Goal: Information Seeking & Learning: Learn about a topic

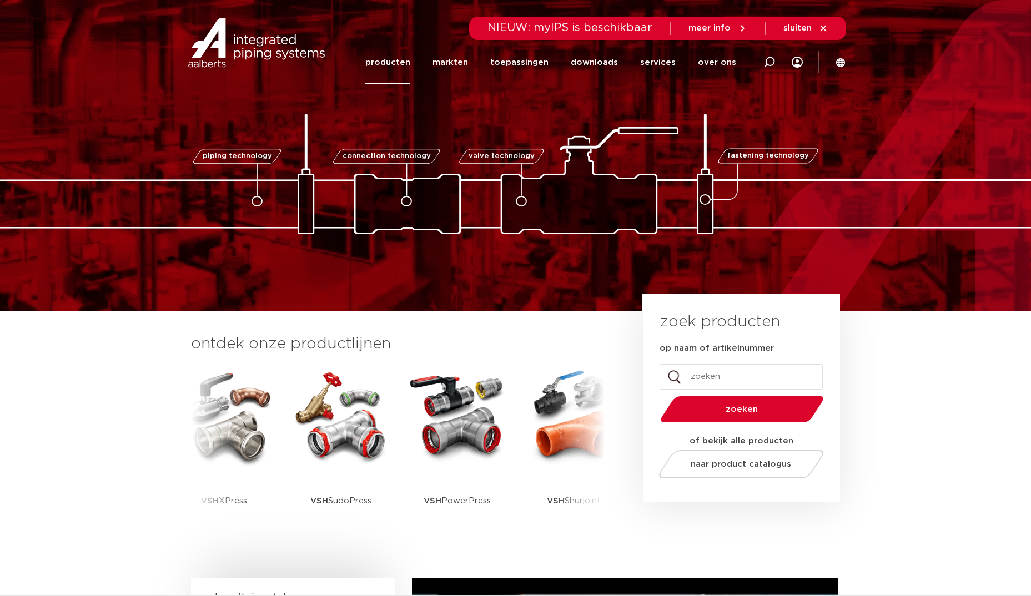
click at [409, 61] on link "producten" at bounding box center [387, 62] width 45 height 43
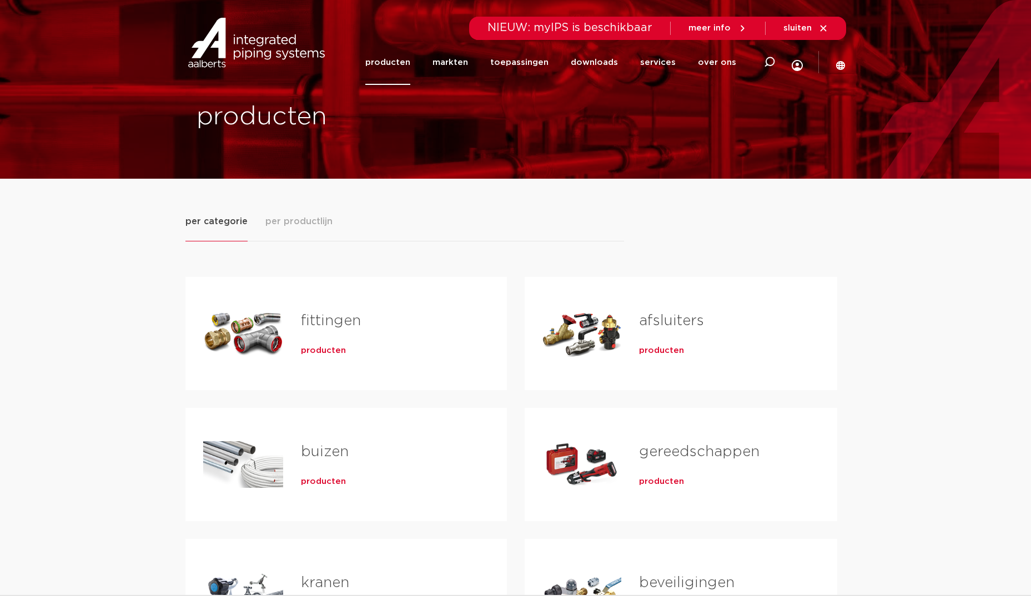
click at [330, 328] on link "fittingen" at bounding box center [331, 321] width 60 height 14
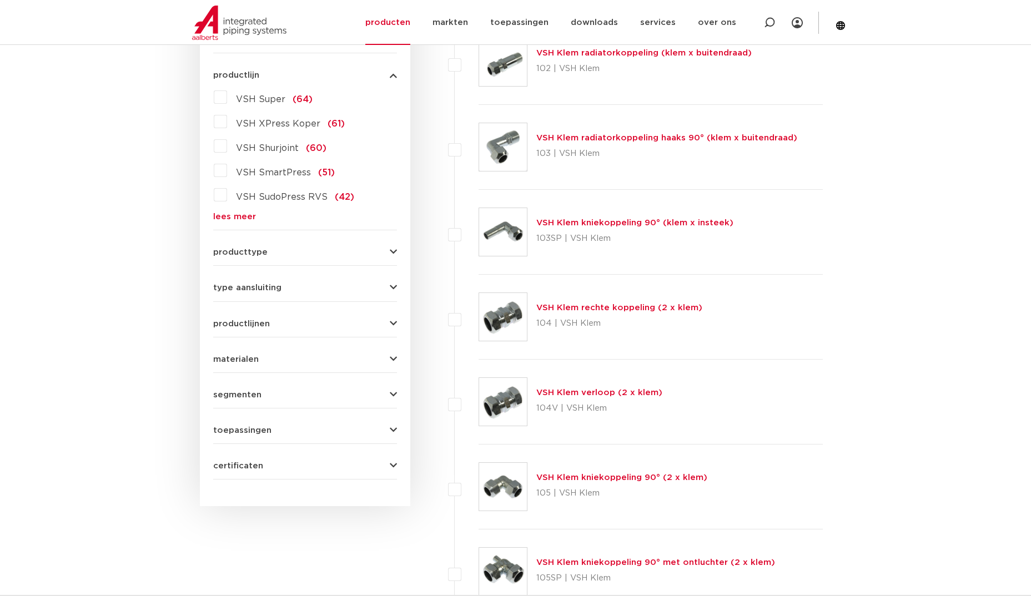
scroll to position [306, 0]
click at [249, 217] on link "lees meer" at bounding box center [305, 216] width 184 height 8
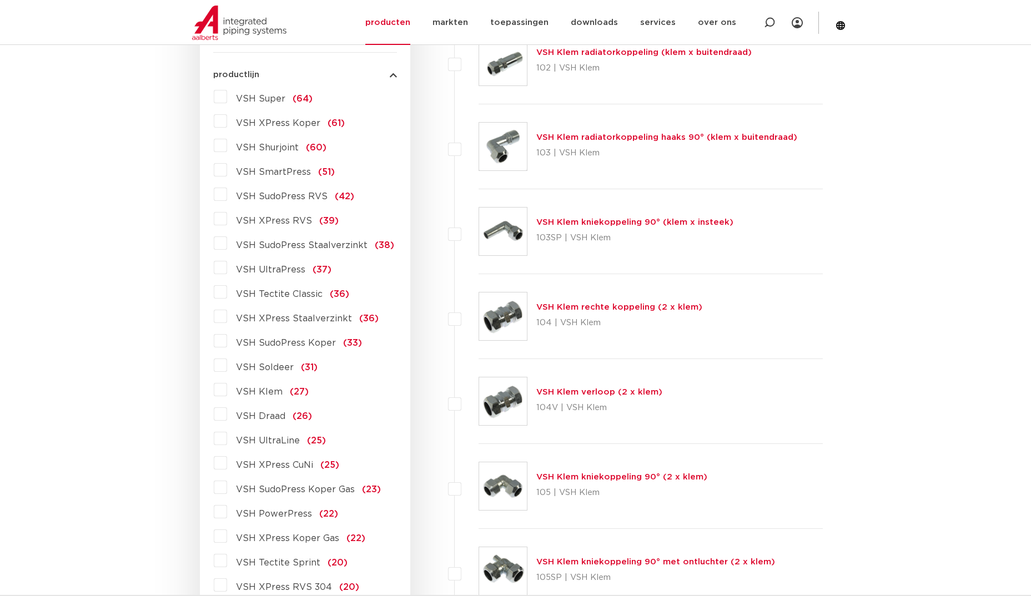
click at [227, 346] on label "VSH SudoPress Koper (33)" at bounding box center [294, 341] width 135 height 18
click at [0, 0] on input "VSH SudoPress Koper (33)" at bounding box center [0, 0] width 0 height 0
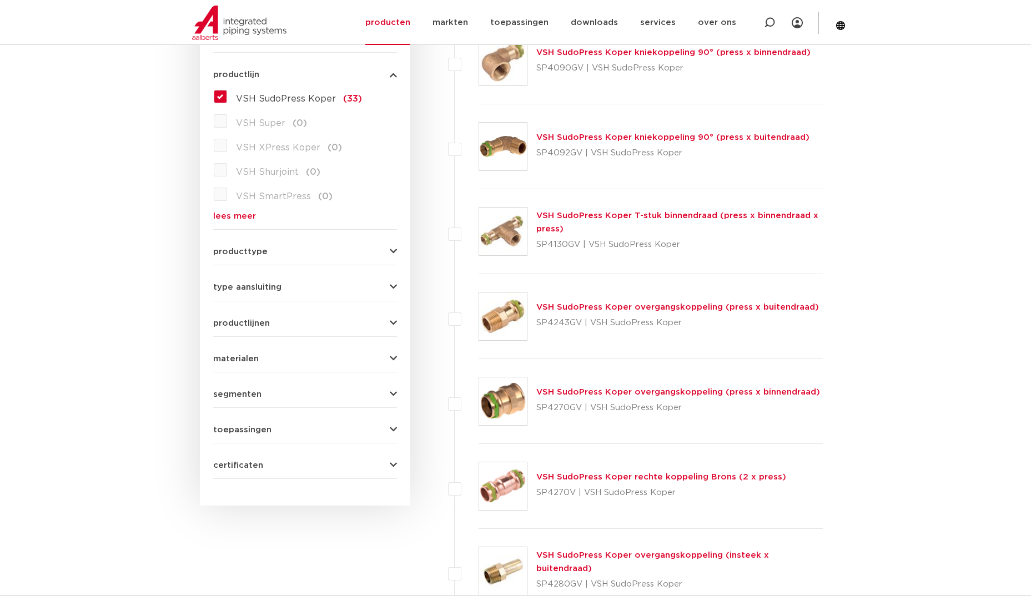
click at [389, 255] on button "producttype" at bounding box center [305, 252] width 184 height 8
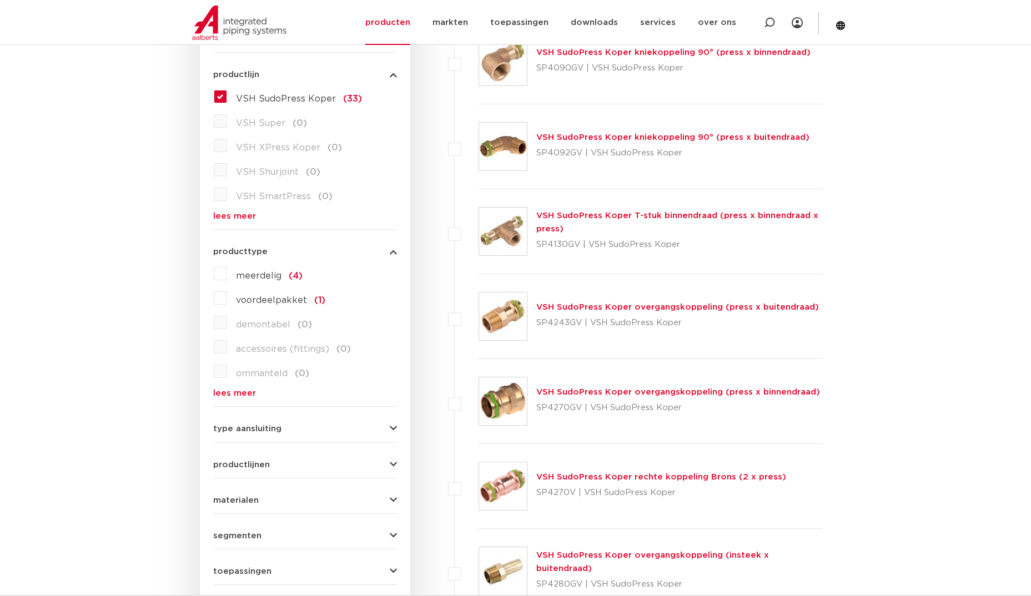
click at [389, 255] on button "producttype" at bounding box center [305, 252] width 184 height 8
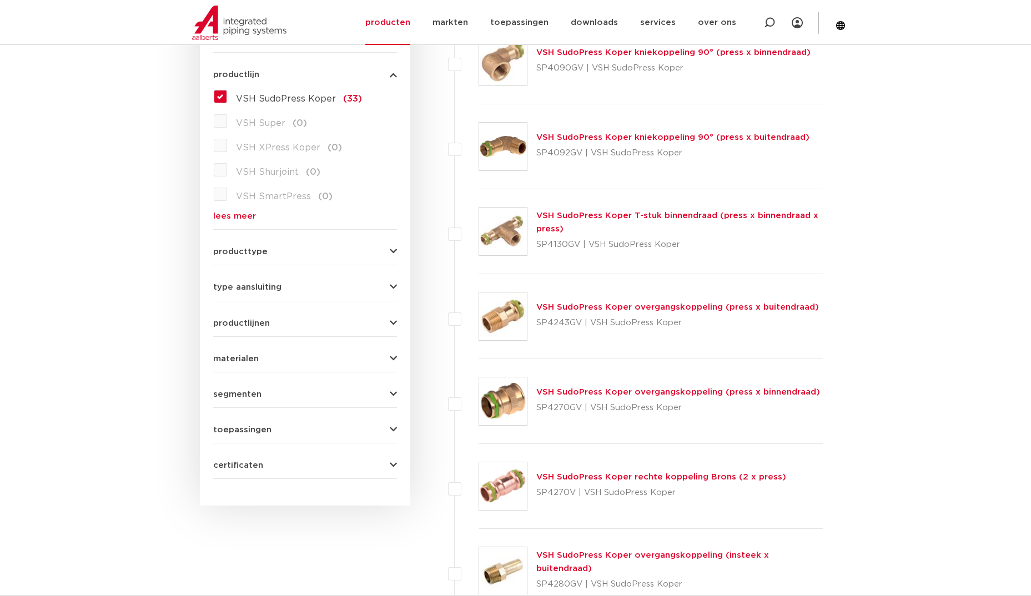
click at [390, 259] on form "zoek op naam of productnummer alle categorieën fittingen fittingen afsluiters b…" at bounding box center [305, 221] width 184 height 518
click at [393, 254] on icon "button" at bounding box center [393, 252] width 7 height 8
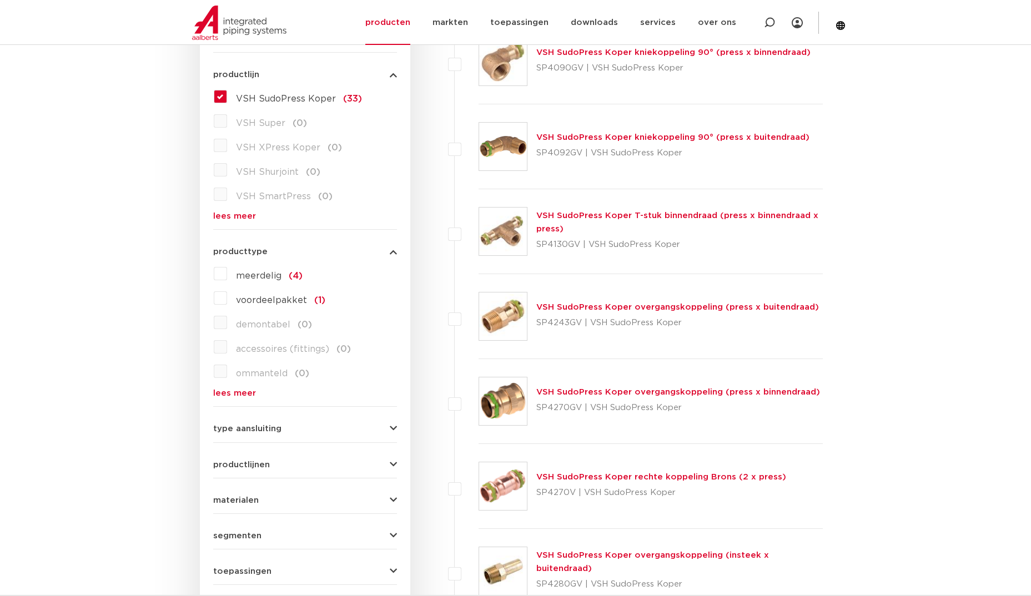
click at [393, 254] on icon "button" at bounding box center [393, 252] width 7 height 8
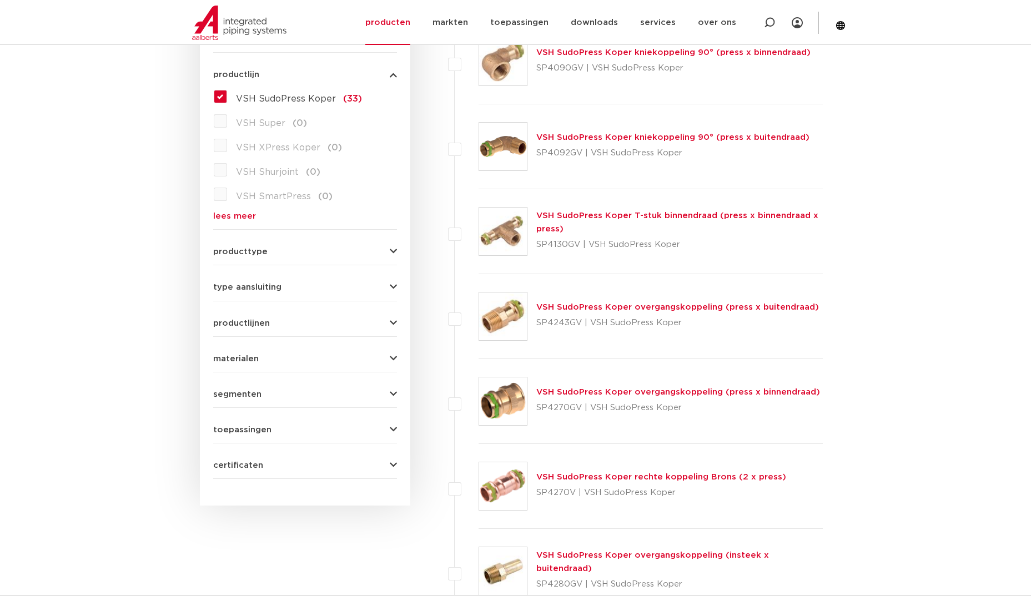
click at [394, 284] on icon "button" at bounding box center [393, 287] width 7 height 8
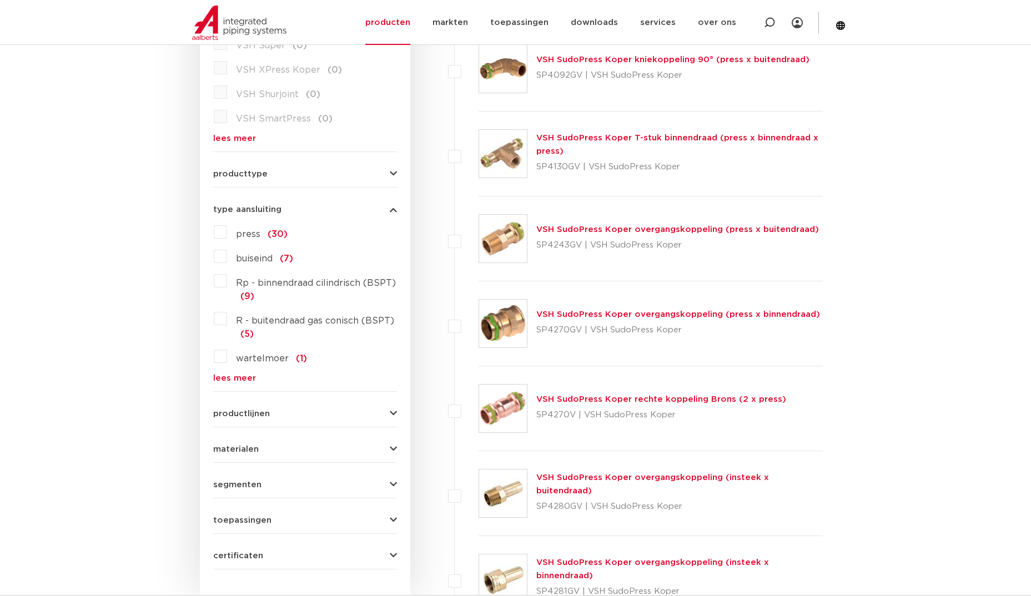
scroll to position [384, 0]
click at [253, 377] on link "lees meer" at bounding box center [305, 378] width 184 height 8
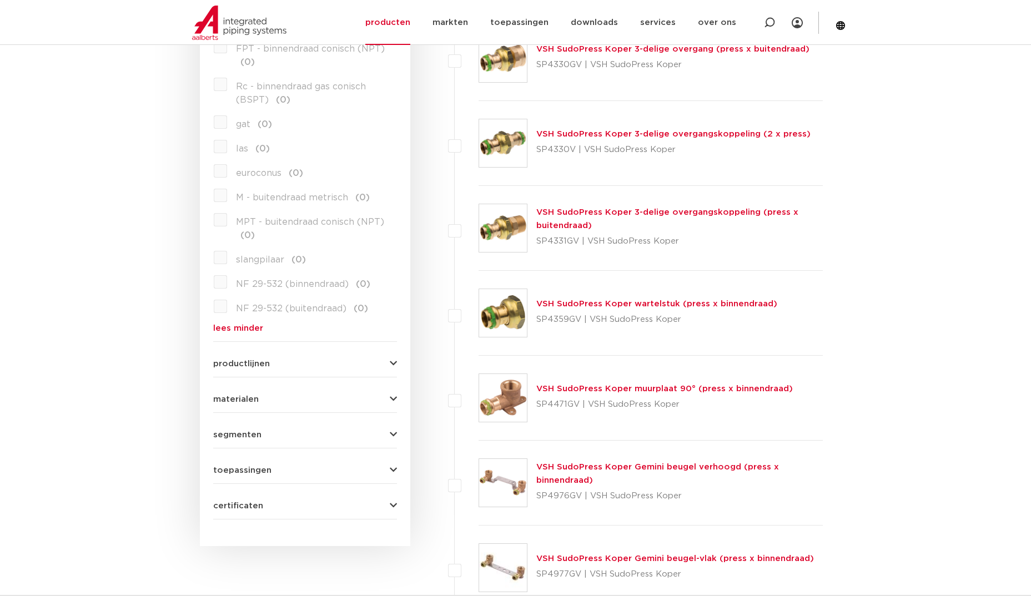
scroll to position [992, 0]
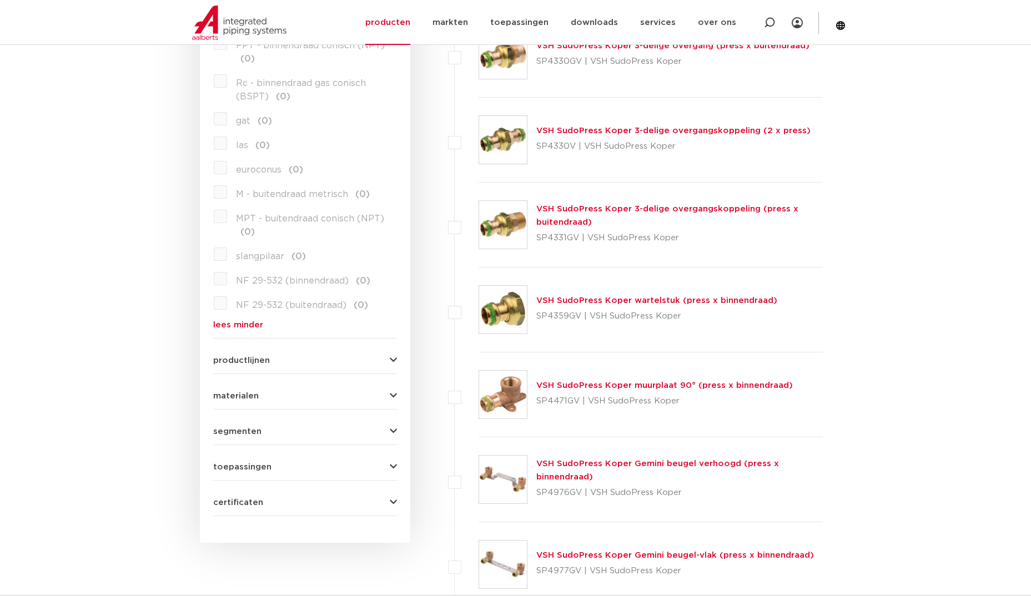
click at [394, 363] on icon "button" at bounding box center [393, 360] width 7 height 8
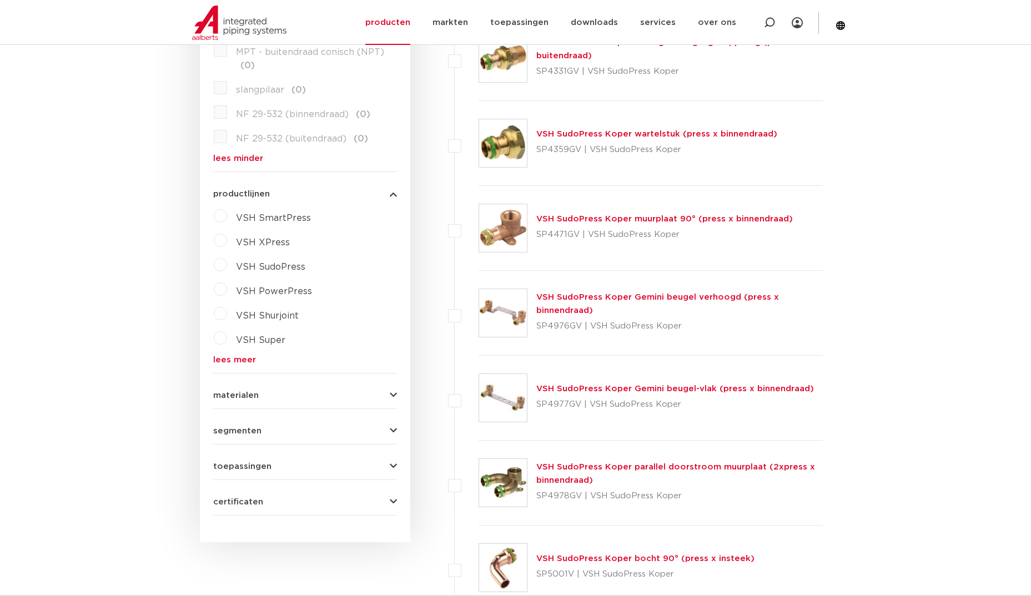
scroll to position [1161, 0]
click at [395, 391] on icon "button" at bounding box center [393, 394] width 7 height 8
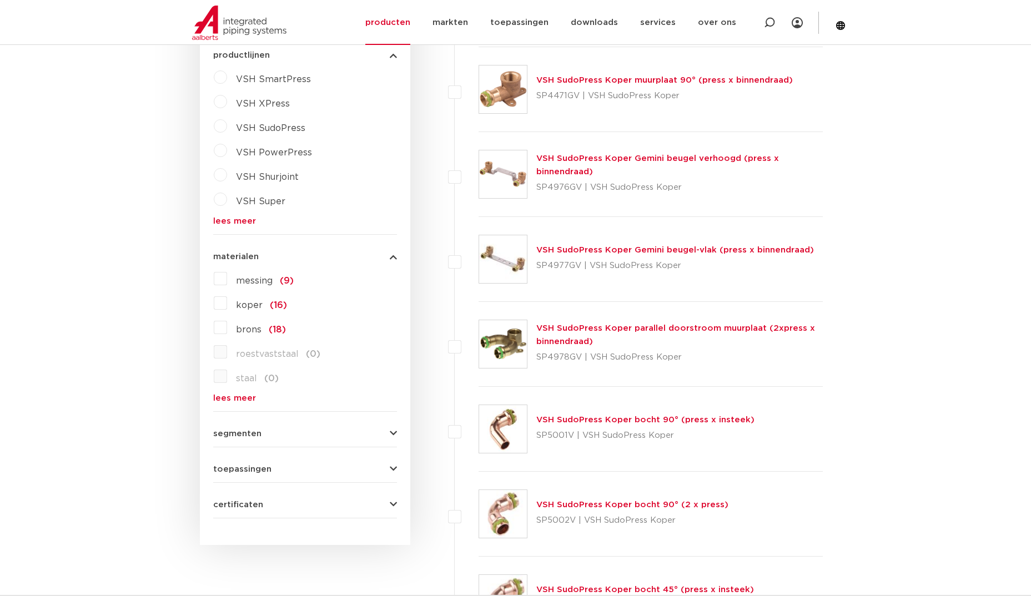
scroll to position [1298, 0]
click at [229, 303] on label "koper (16)" at bounding box center [257, 303] width 60 height 18
click at [0, 0] on input "koper (16)" at bounding box center [0, 0] width 0 height 0
click at [229, 303] on label "koper (16)" at bounding box center [257, 303] width 60 height 18
click at [0, 0] on input "koper (16)" at bounding box center [0, 0] width 0 height 0
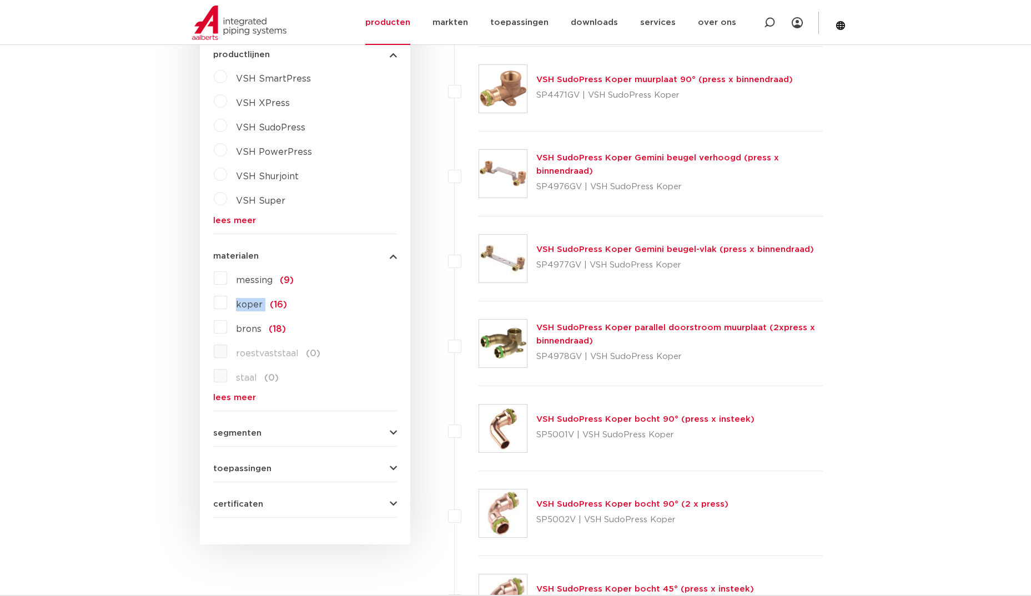
click at [227, 303] on label "koper (16)" at bounding box center [257, 303] width 60 height 18
click at [0, 0] on input "koper (16)" at bounding box center [0, 0] width 0 height 0
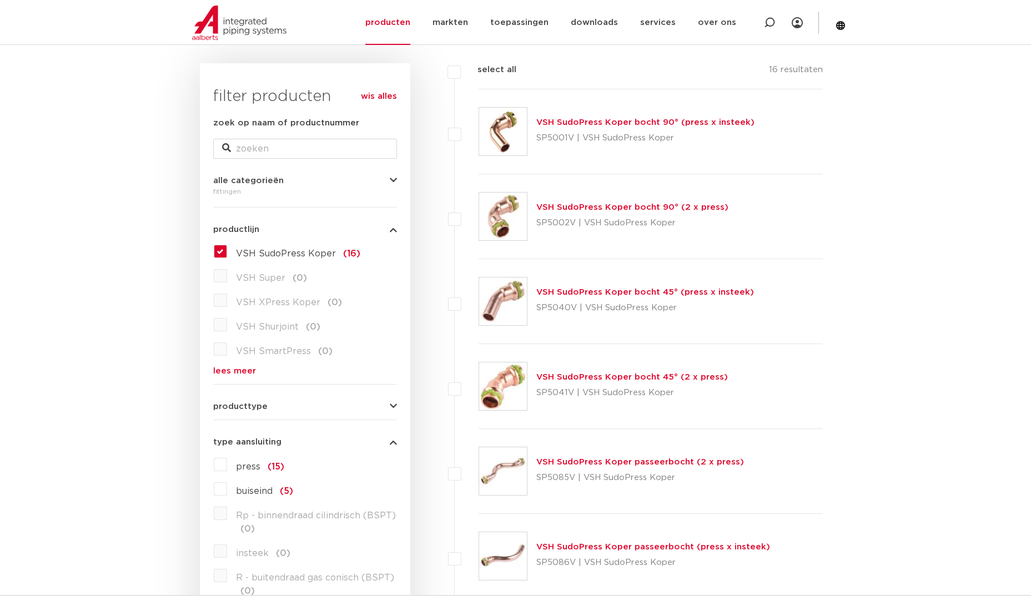
scroll to position [128, 0]
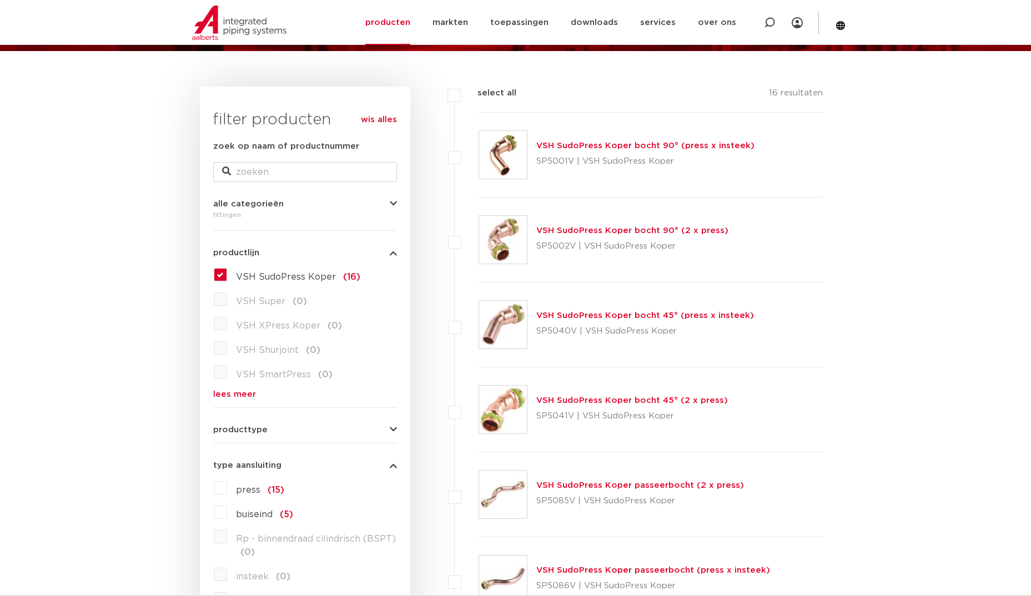
click at [227, 275] on label "VSH SudoPress Koper (16)" at bounding box center [293, 275] width 133 height 18
click at [0, 0] on input "VSH SudoPress Koper (16)" at bounding box center [0, 0] width 0 height 0
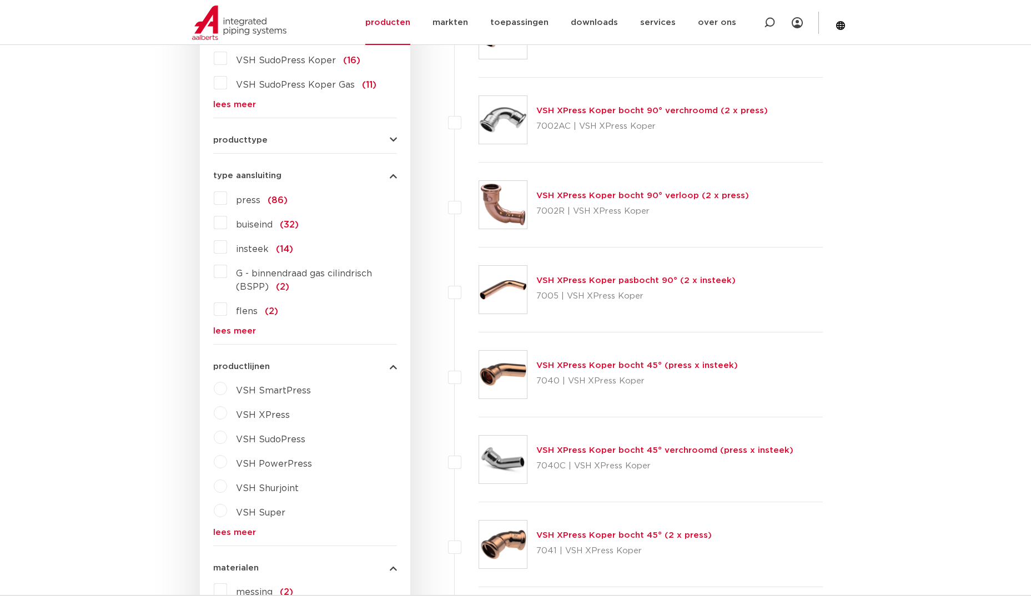
scroll to position [418, 0]
click at [235, 334] on link "lees meer" at bounding box center [305, 330] width 184 height 8
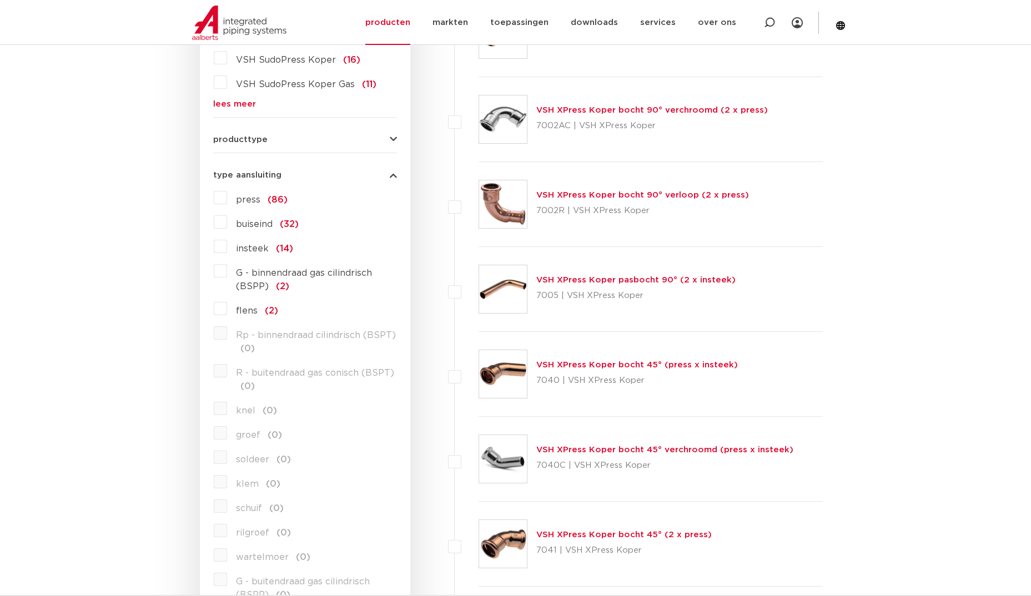
click at [227, 336] on label "Rp - binnendraad cilindrisch (BSPT) (0)" at bounding box center [312, 339] width 170 height 31
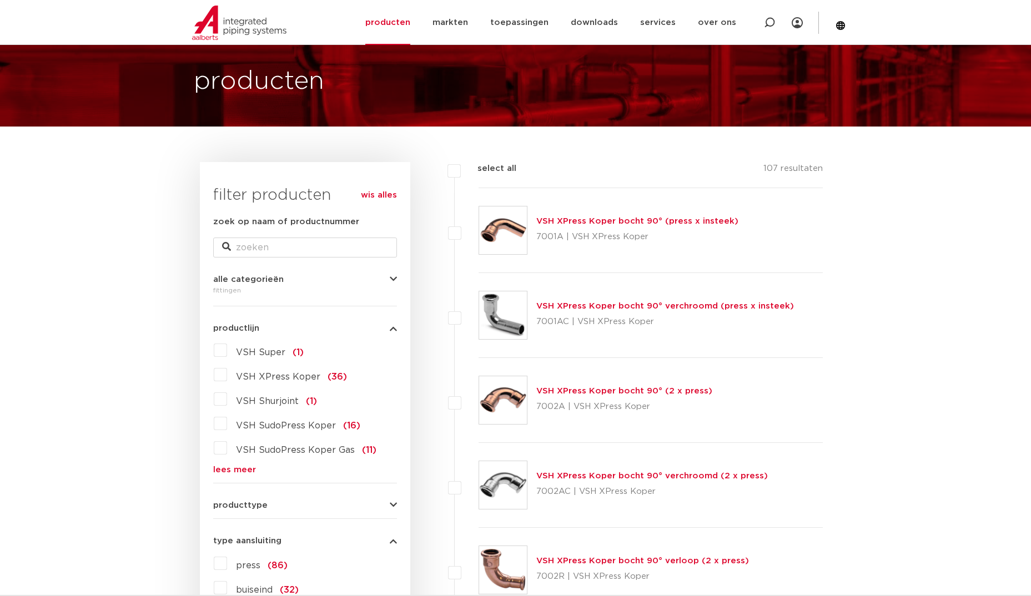
scroll to position [0, 0]
